Goal: Task Accomplishment & Management: Manage account settings

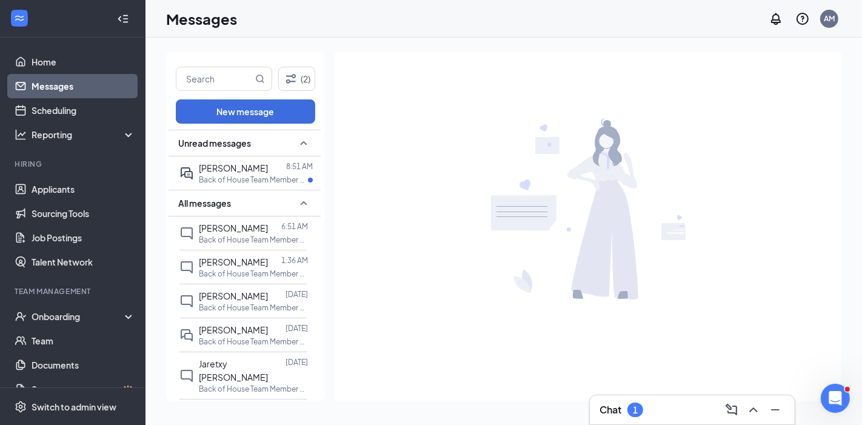
click at [613, 409] on h3 "Chat" at bounding box center [611, 409] width 22 height 13
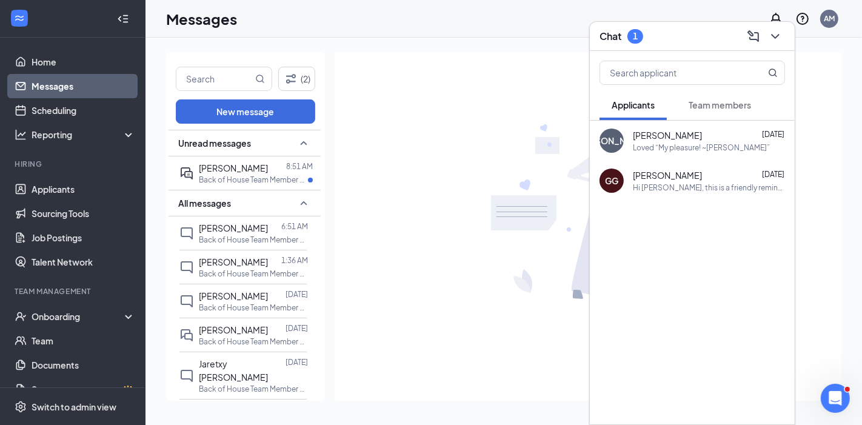
click at [709, 107] on span "Team members" at bounding box center [720, 104] width 62 height 11
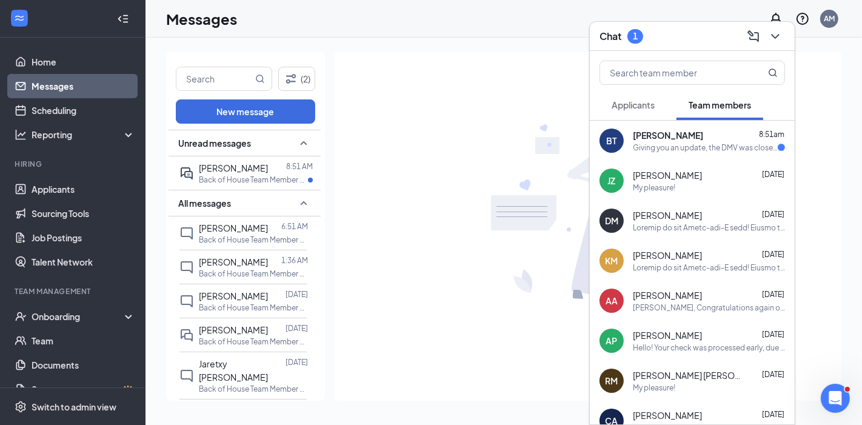
click at [687, 142] on div "Giving you an update, the DMV was closed [DATE] and [DATE] because of network i…" at bounding box center [705, 147] width 145 height 10
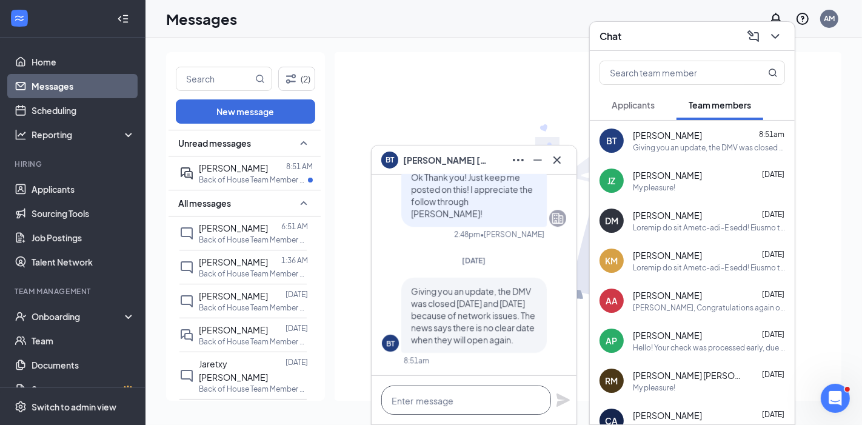
click at [416, 396] on textarea at bounding box center [466, 400] width 170 height 29
type textarea "W"
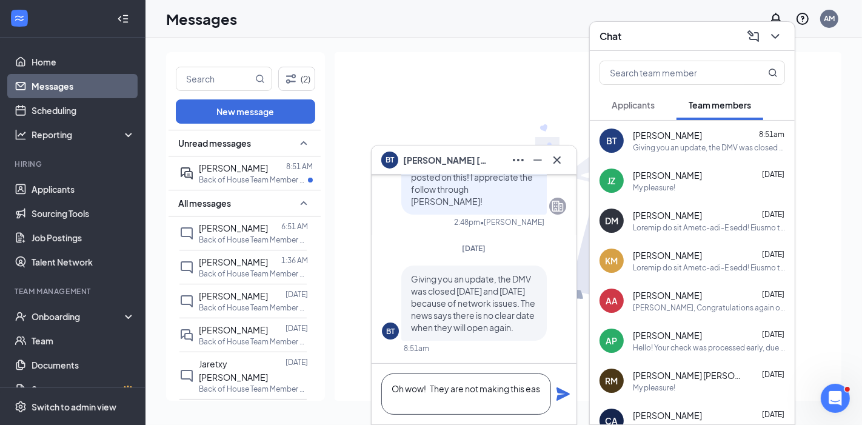
scroll to position [1, 0]
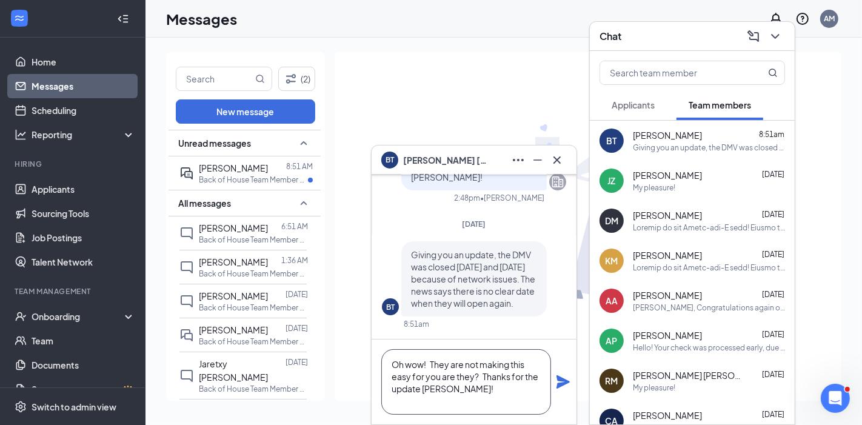
type textarea "Oh wow! They are not making this easy for you are they? Thanks for the update […"
click at [561, 378] on icon "Plane" at bounding box center [562, 381] width 13 height 13
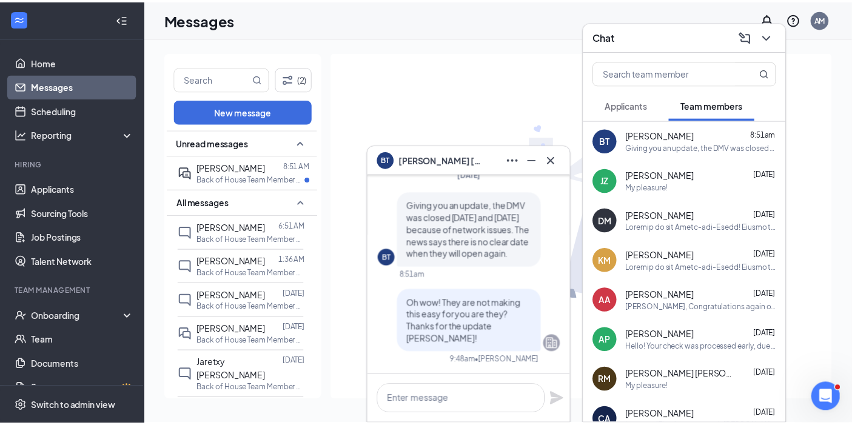
scroll to position [0, 0]
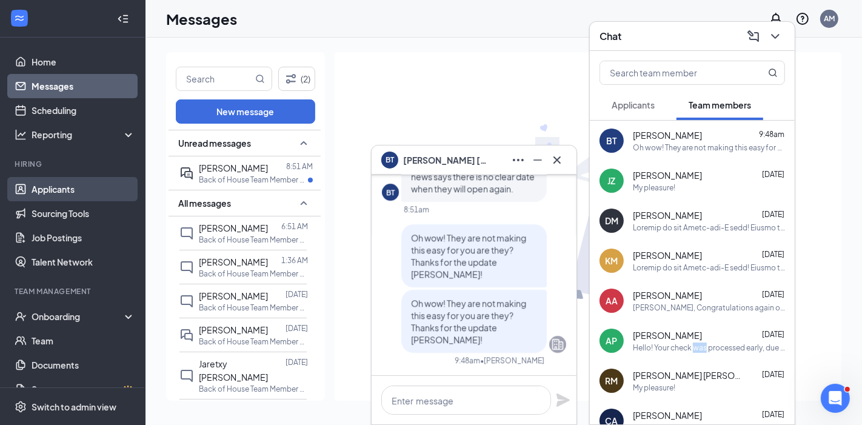
click at [67, 195] on link "Applicants" at bounding box center [84, 189] width 104 height 24
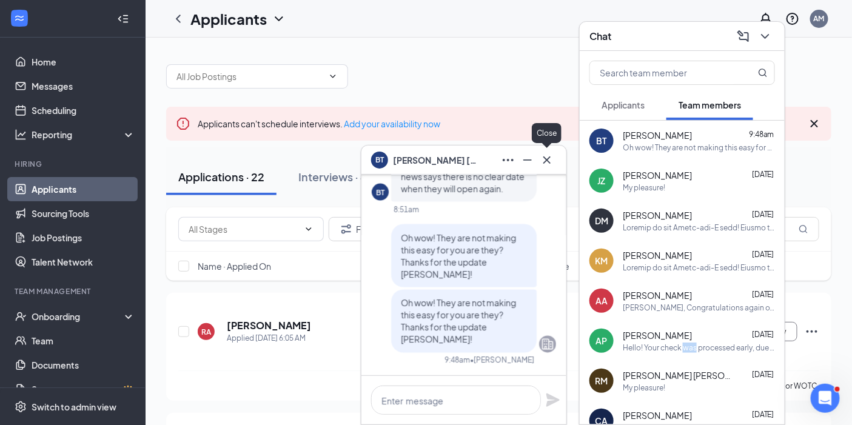
click at [550, 158] on icon "Cross" at bounding box center [547, 160] width 15 height 15
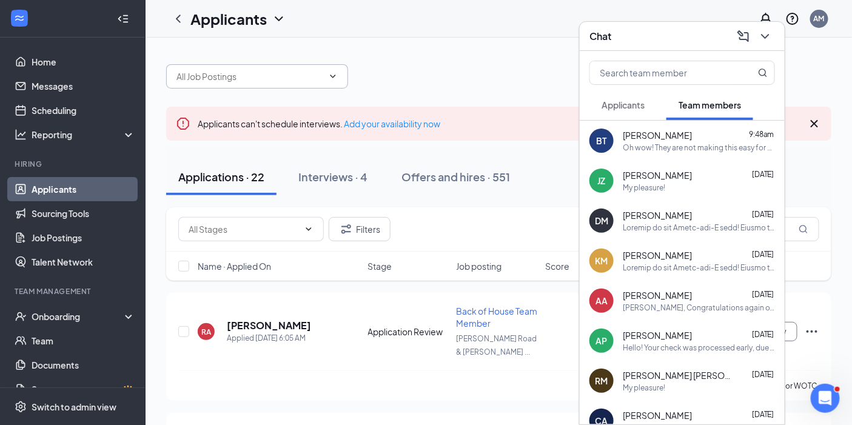
click at [339, 81] on span at bounding box center [257, 76] width 182 height 24
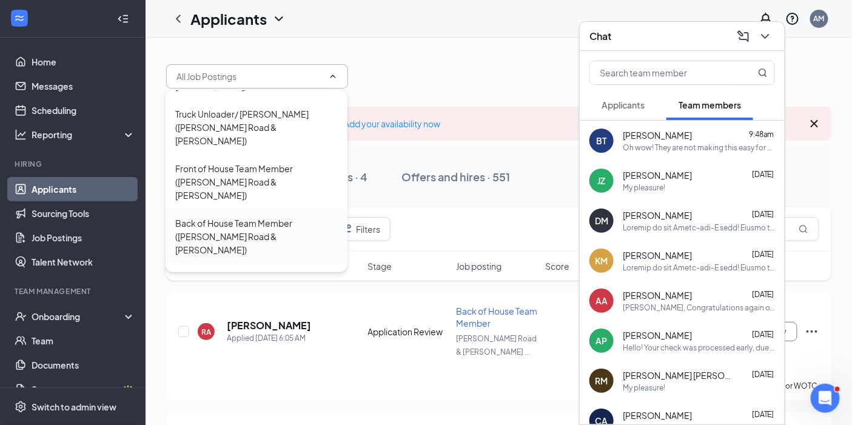
scroll to position [82, 0]
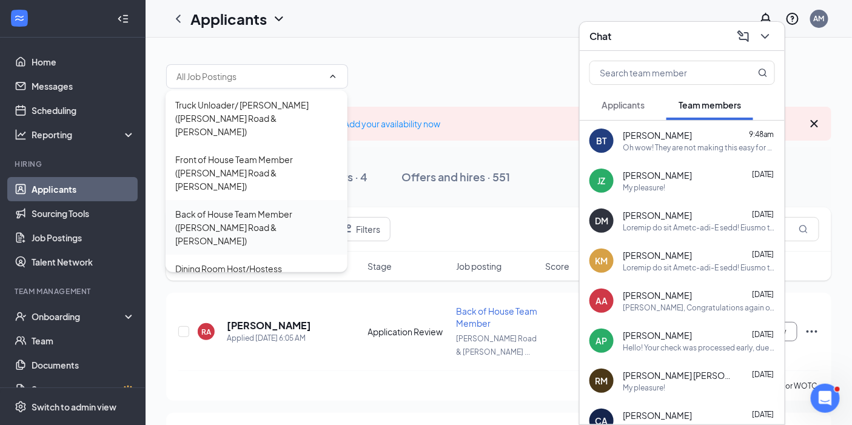
click at [255, 207] on div "Back of House Team Member ([PERSON_NAME] Road & [PERSON_NAME])" at bounding box center [256, 227] width 162 height 40
type input "Back of House Team Member ([PERSON_NAME] Road & [PERSON_NAME])"
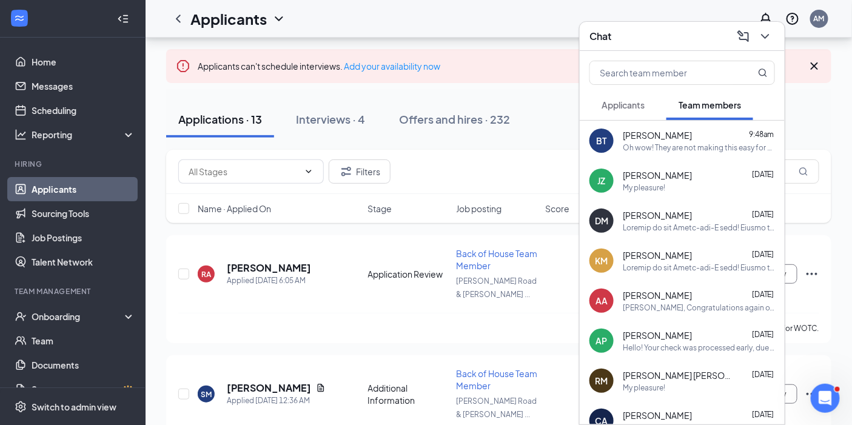
scroll to position [100, 0]
click at [446, 185] on div "Filters" at bounding box center [498, 173] width 665 height 44
click at [765, 35] on icon "ChevronDown" at bounding box center [765, 36] width 15 height 15
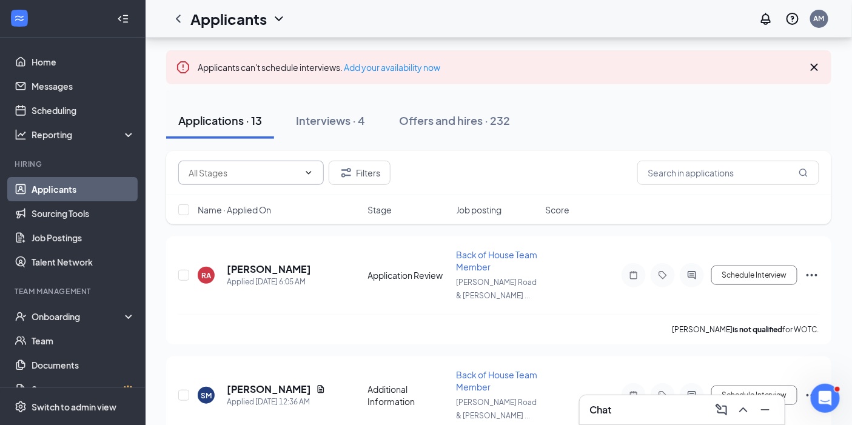
click at [302, 173] on span at bounding box center [307, 173] width 12 height 10
click at [255, 227] on div "Application Review (2)" at bounding box center [230, 228] width 86 height 13
type input "Application Review (2)"
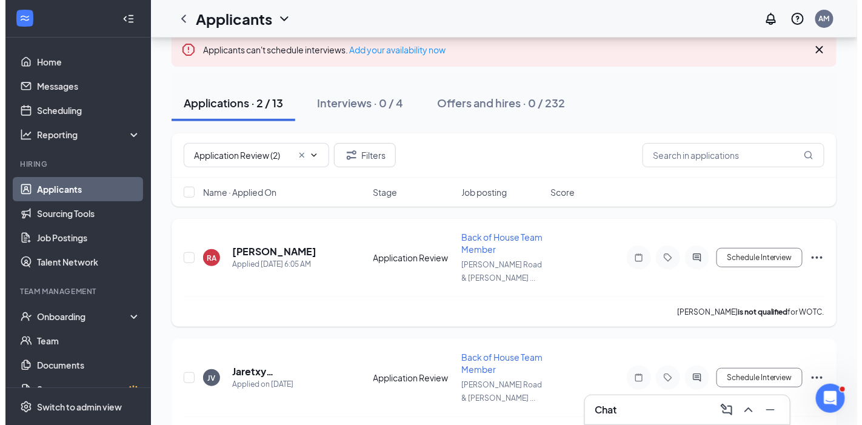
scroll to position [125, 0]
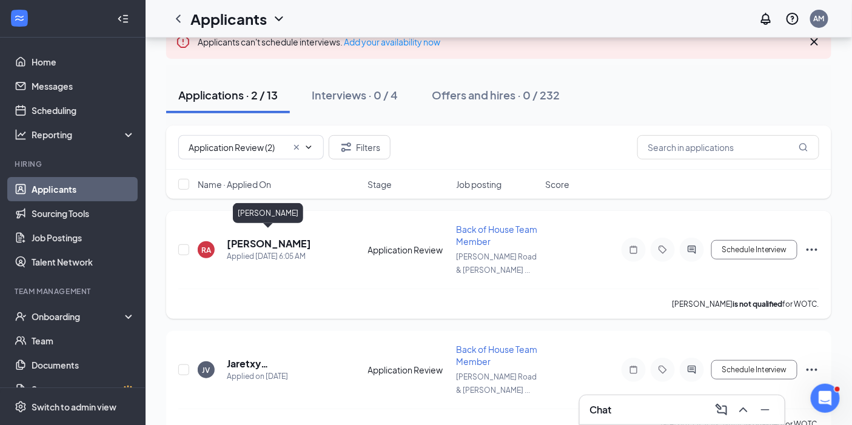
click at [298, 237] on h5 "[PERSON_NAME]" at bounding box center [269, 243] width 84 height 13
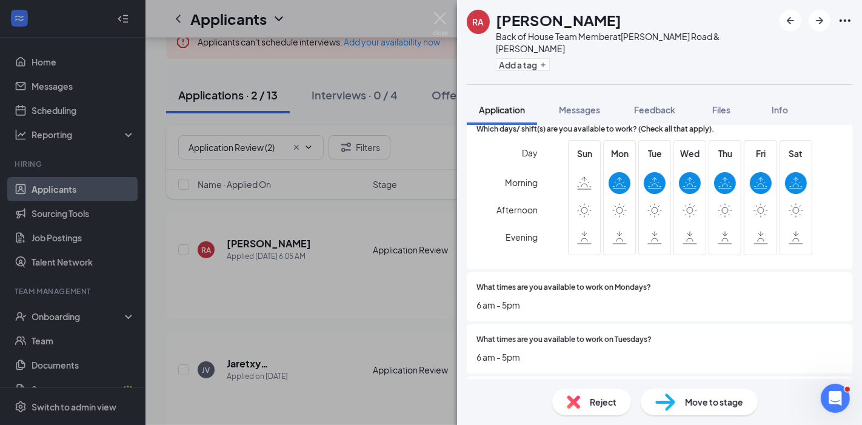
scroll to position [2865, 0]
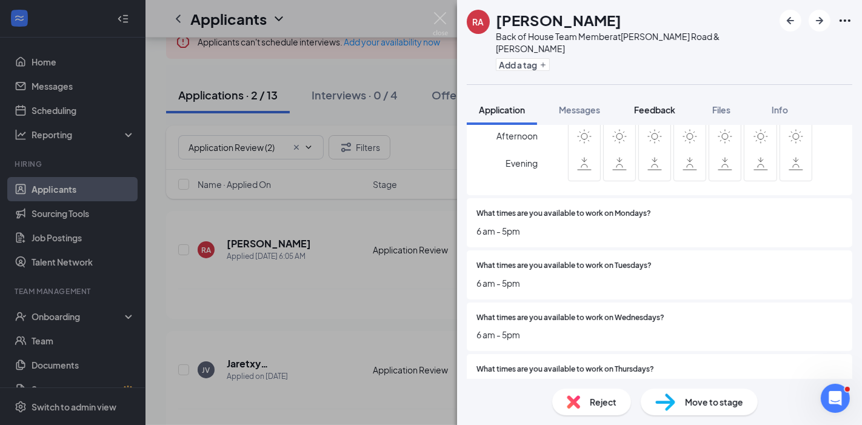
click at [649, 104] on span "Feedback" at bounding box center [654, 109] width 41 height 11
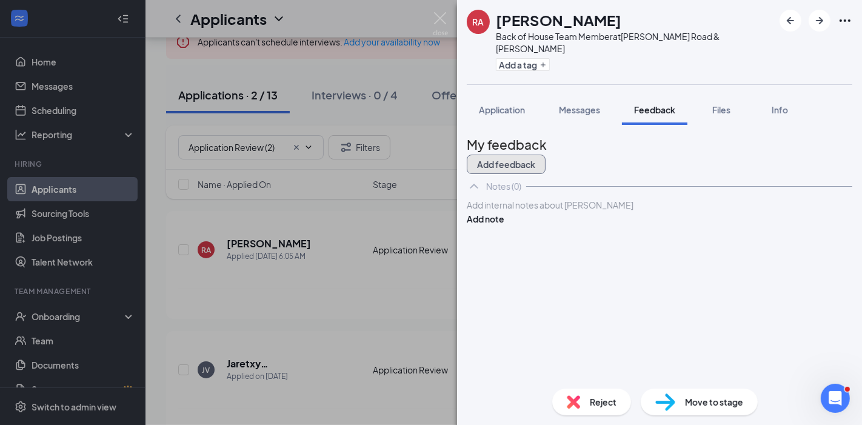
click at [546, 155] on button "Add feedback" at bounding box center [506, 164] width 79 height 19
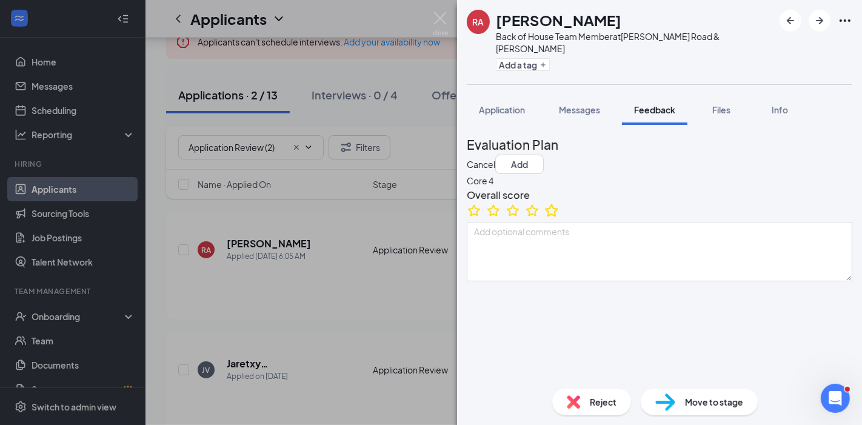
click at [560, 218] on icon "StarBorder" at bounding box center [552, 210] width 16 height 16
click at [539, 58] on button "Add a tag" at bounding box center [523, 64] width 54 height 13
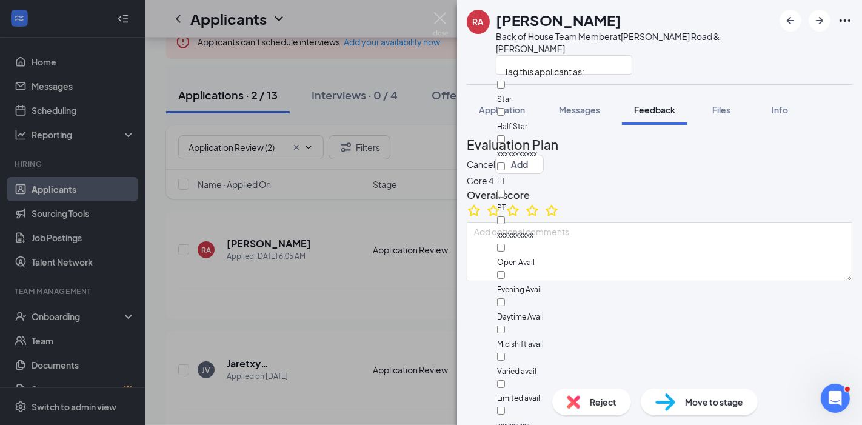
scroll to position [96, 0]
click at [505, 298] on input "Daytime Avail" at bounding box center [501, 302] width 8 height 8
checkbox input "true"
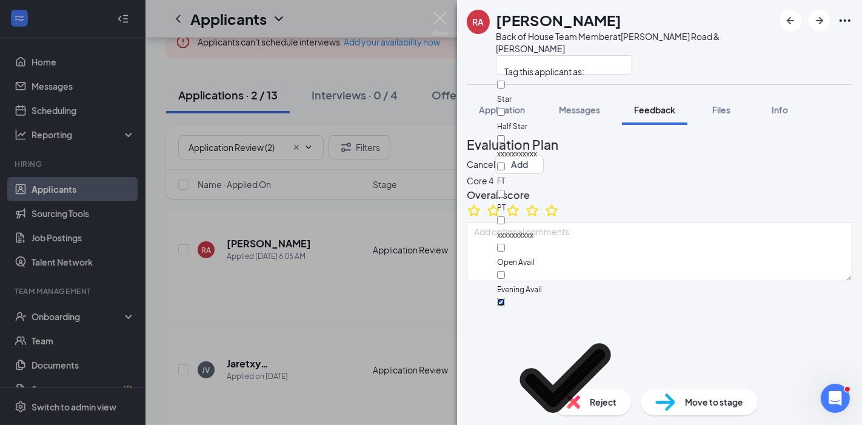
scroll to position [255, 0]
checkbox input "true"
click at [544, 155] on button "Add" at bounding box center [519, 164] width 48 height 19
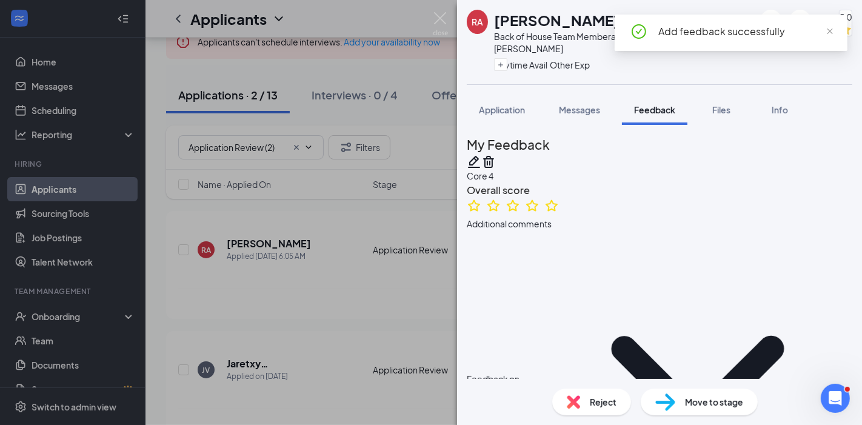
click at [347, 270] on div "RA [PERSON_NAME] Back of House Team Member at [PERSON_NAME] Road & [PERSON_NAME…" at bounding box center [431, 212] width 862 height 425
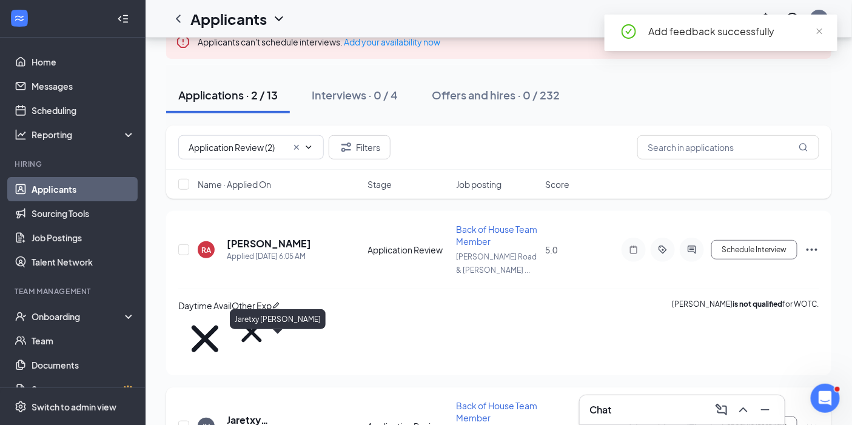
click at [260, 399] on div "JV Jaretxy [PERSON_NAME] Applied on [DATE] Application Review Back of House Tea…" at bounding box center [498, 431] width 641 height 65
click at [255, 413] on h5 "Jaretxy [PERSON_NAME]" at bounding box center [281, 419] width 109 height 13
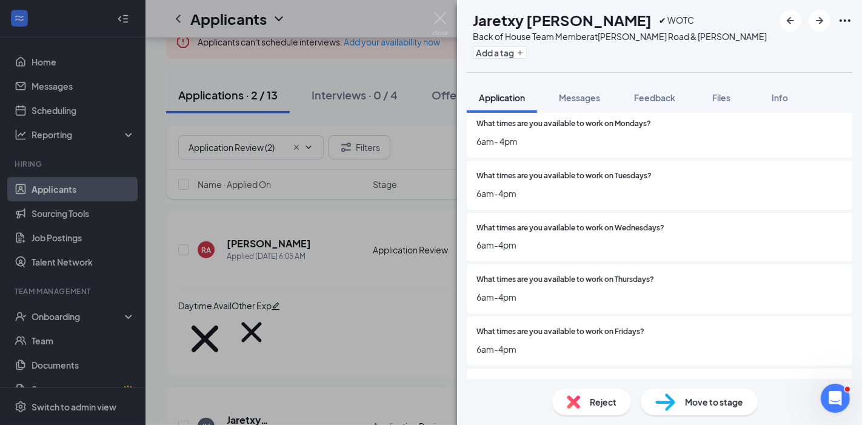
scroll to position [3062, 0]
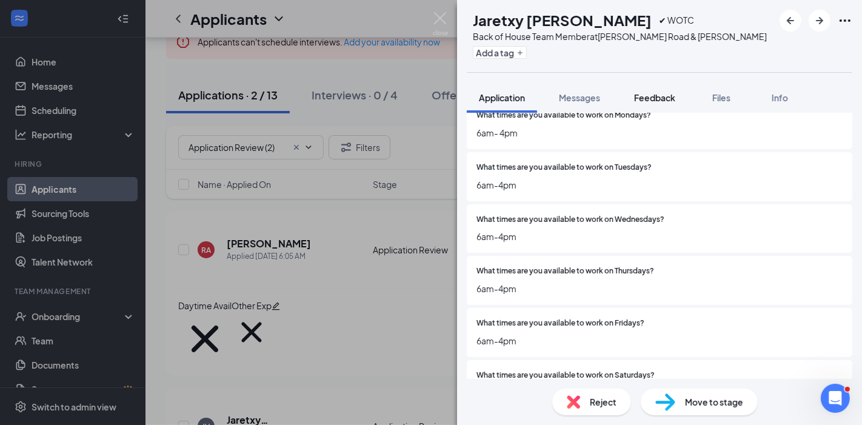
drag, startPoint x: 659, startPoint y: 98, endPoint x: 650, endPoint y: 99, distance: 8.7
click at [660, 98] on span "Feedback" at bounding box center [654, 97] width 41 height 11
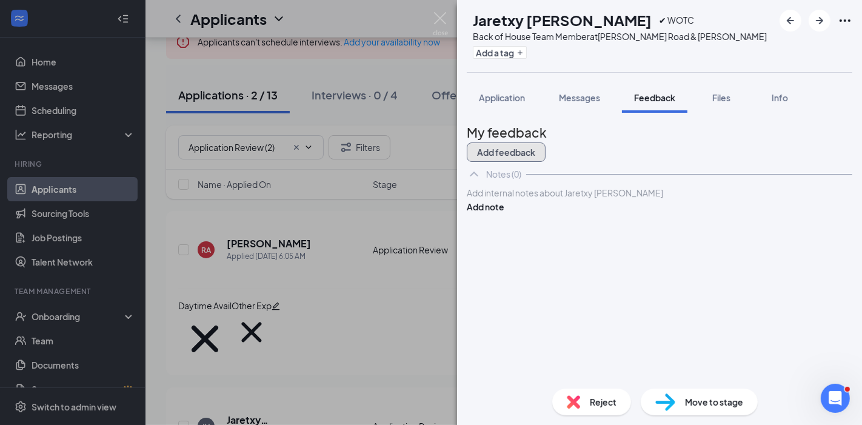
click at [546, 147] on button "Add feedback" at bounding box center [506, 151] width 79 height 19
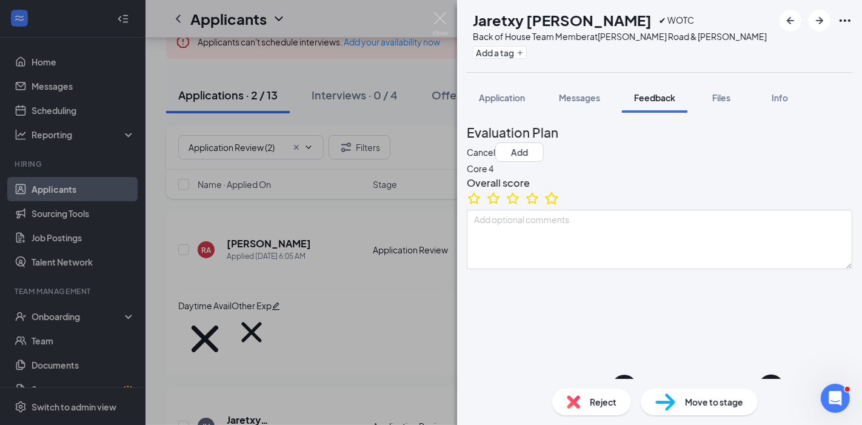
click at [558, 204] on icon "StarBorder" at bounding box center [551, 198] width 13 height 13
click at [524, 53] on icon "Plus" at bounding box center [519, 52] width 7 height 7
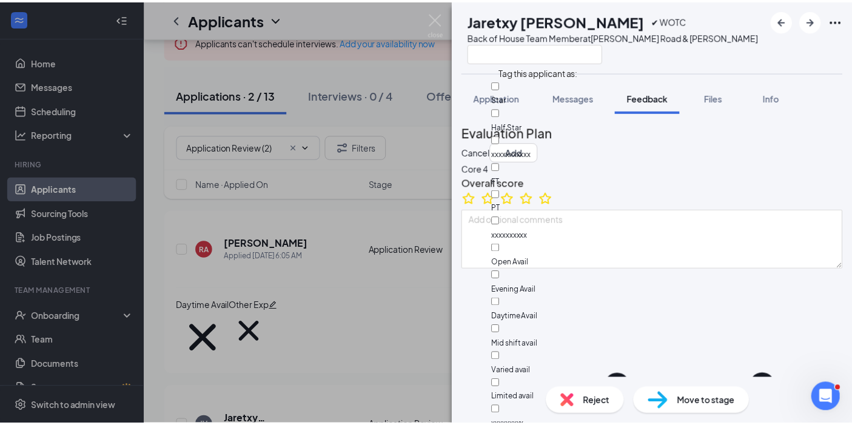
scroll to position [138, 0]
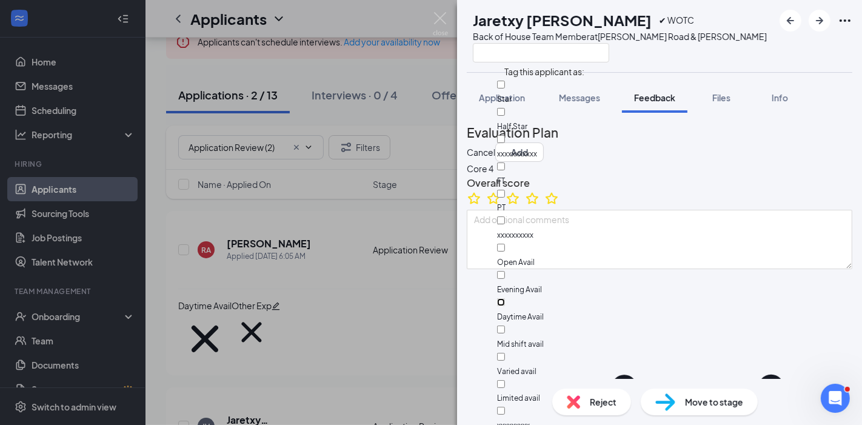
click at [505, 298] on input "Daytime Avail" at bounding box center [501, 302] width 8 height 8
checkbox input "true"
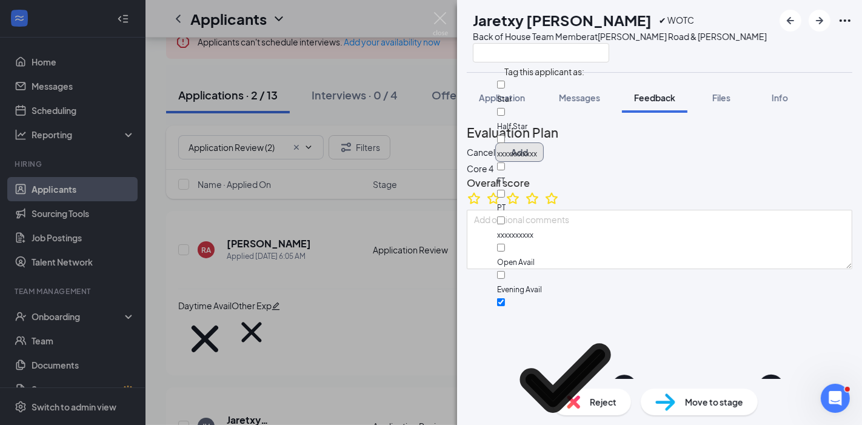
click at [544, 142] on button "Add" at bounding box center [519, 151] width 48 height 19
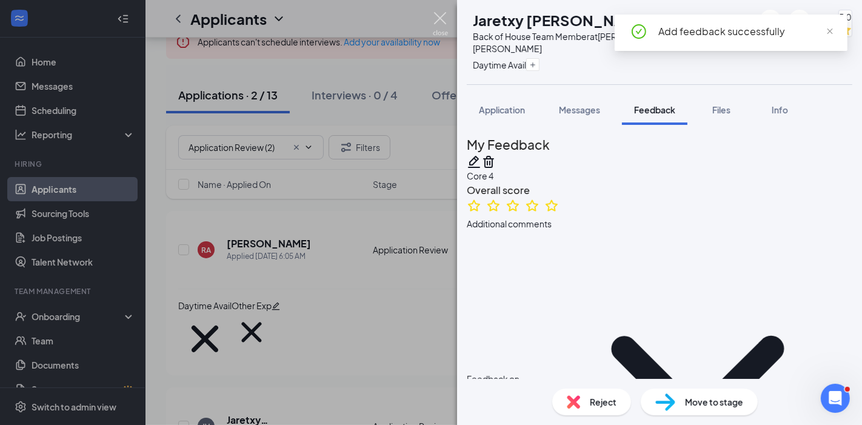
click at [442, 19] on img at bounding box center [440, 24] width 15 height 24
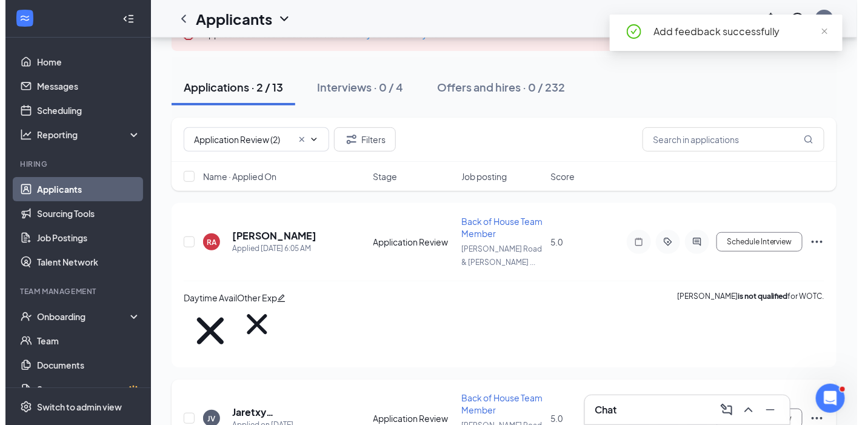
scroll to position [138, 0]
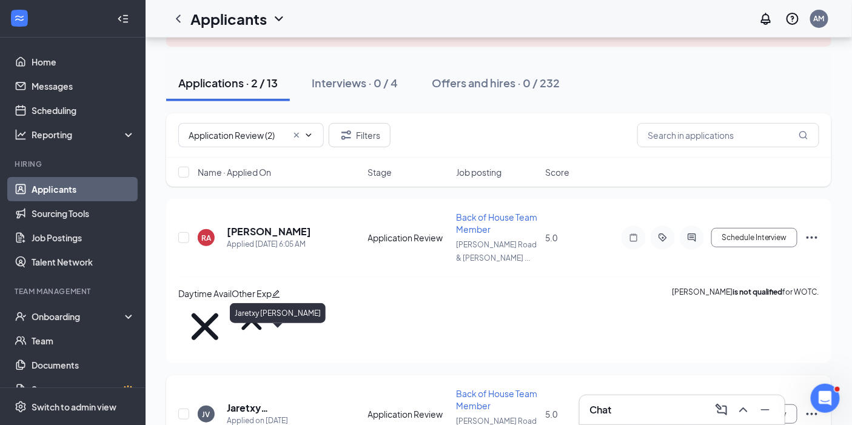
click at [264, 401] on h5 "Jaretxy [PERSON_NAME]" at bounding box center [281, 407] width 109 height 13
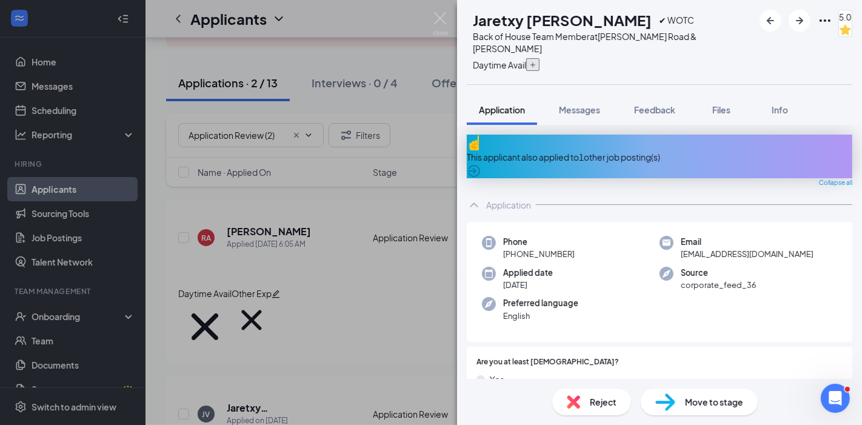
click at [536, 65] on icon "Plus" at bounding box center [532, 64] width 7 height 7
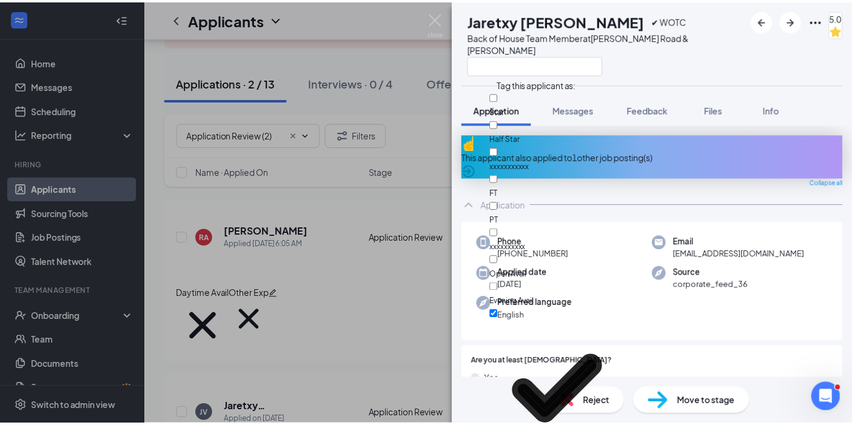
scroll to position [206, 0]
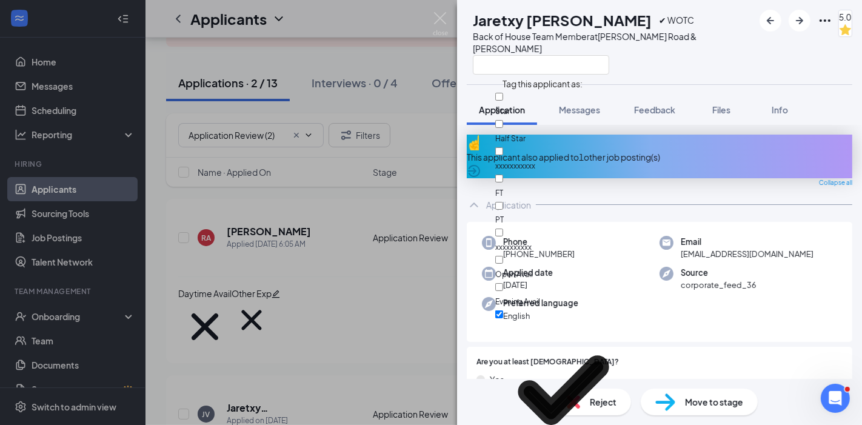
drag, startPoint x: 505, startPoint y: 138, endPoint x: 527, endPoint y: 142, distance: 22.4
checkbox input "true"
click at [700, 195] on div "Application" at bounding box center [660, 205] width 386 height 24
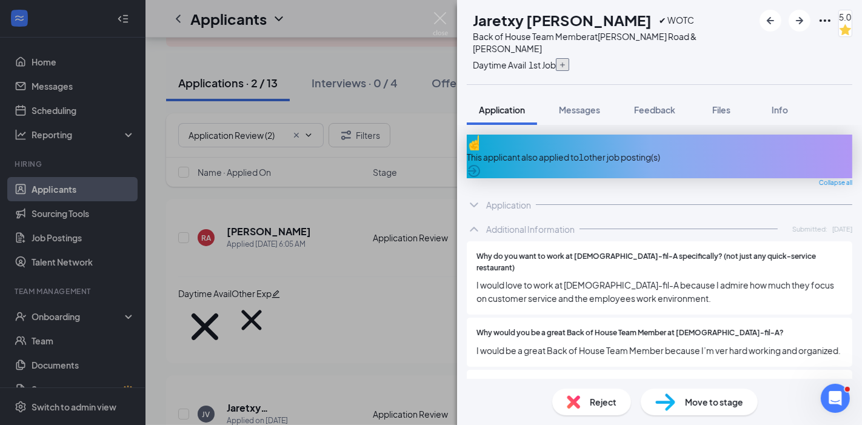
click at [566, 64] on icon "Plus" at bounding box center [562, 64] width 7 height 7
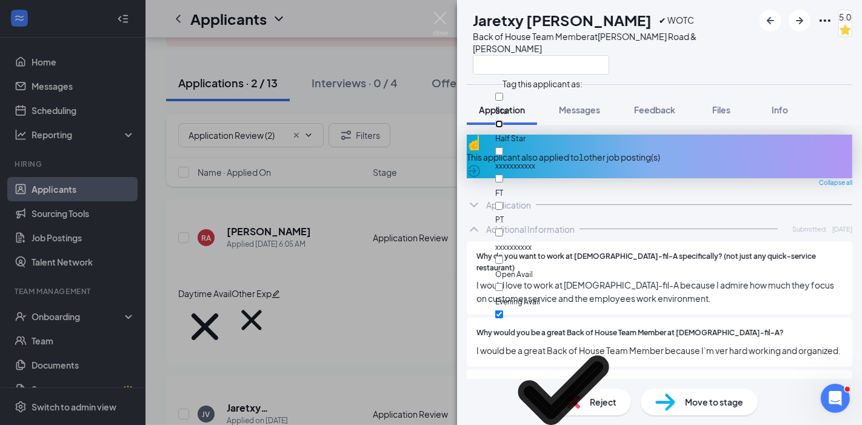
click at [503, 120] on input "Half Star" at bounding box center [499, 124] width 8 height 8
checkbox input "true"
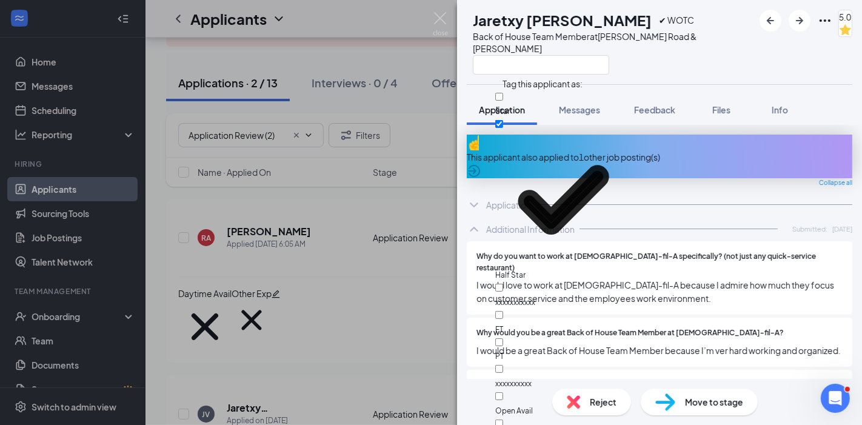
click at [742, 222] on div "Additional Information Submitted: [DATE]" at bounding box center [660, 229] width 386 height 24
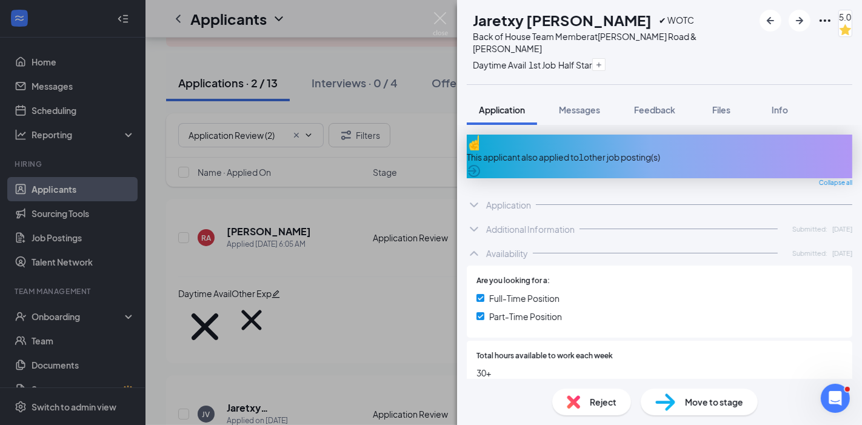
click at [60, 110] on div "JV Jaretxy [PERSON_NAME] ✔ WOTC Back of House Team Member at [PERSON_NAME][GEOG…" at bounding box center [431, 212] width 862 height 425
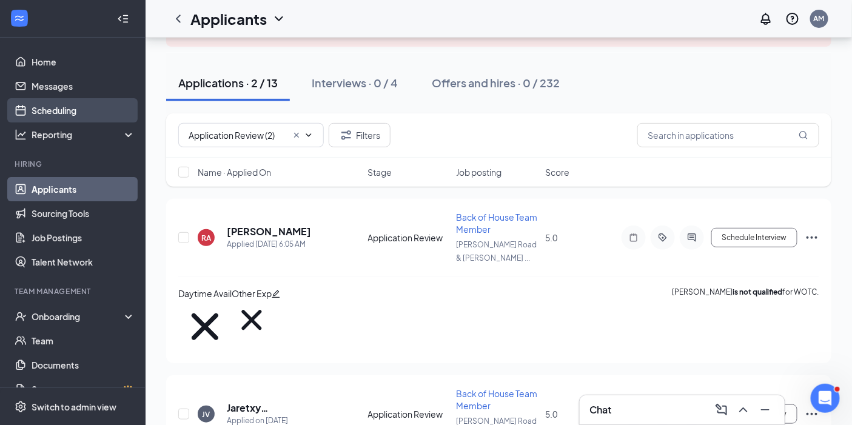
click at [61, 114] on link "Scheduling" at bounding box center [84, 110] width 104 height 24
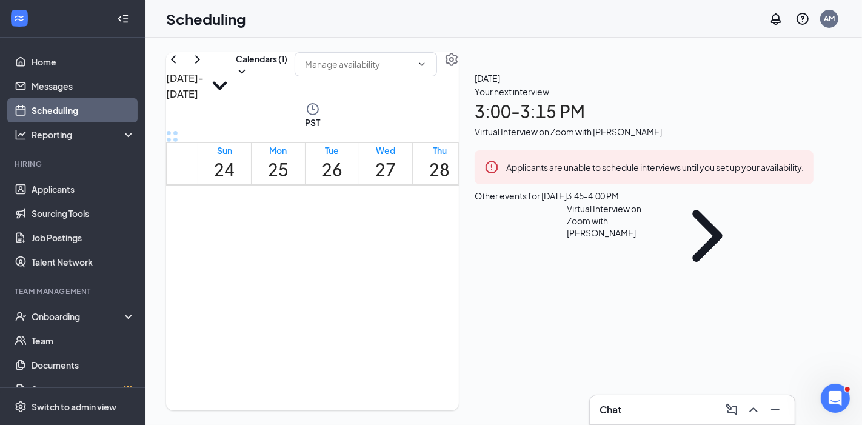
scroll to position [1071, 0]
